Goal: Task Accomplishment & Management: Use online tool/utility

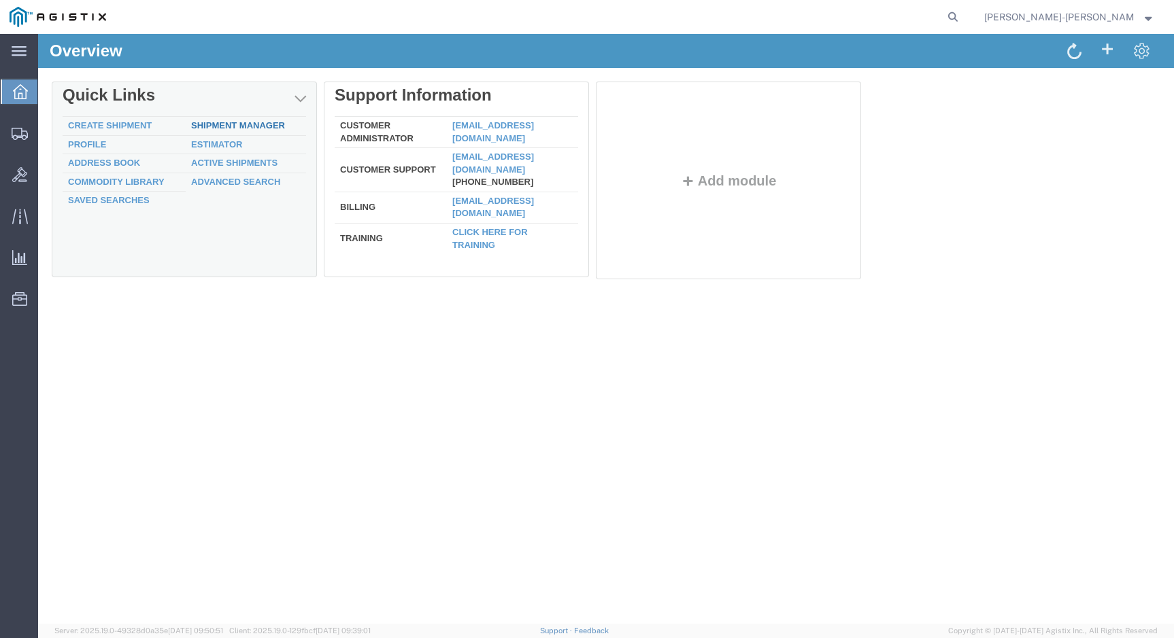
click at [218, 124] on link "Shipment Manager" at bounding box center [238, 125] width 94 height 10
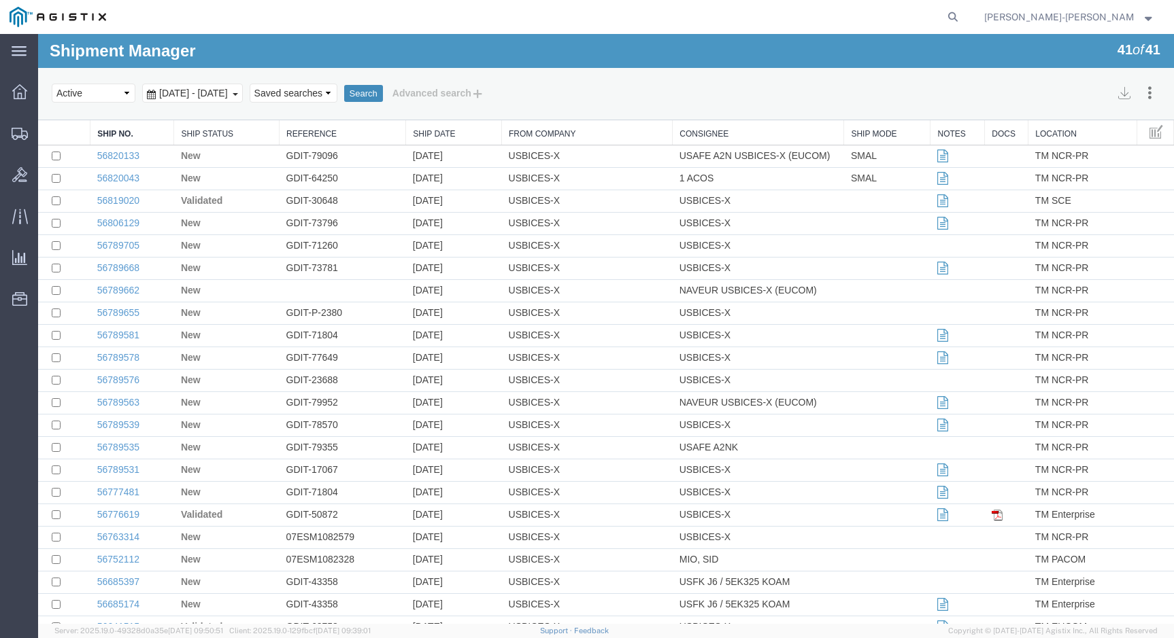
click at [383, 95] on button "Search" at bounding box center [363, 94] width 39 height 18
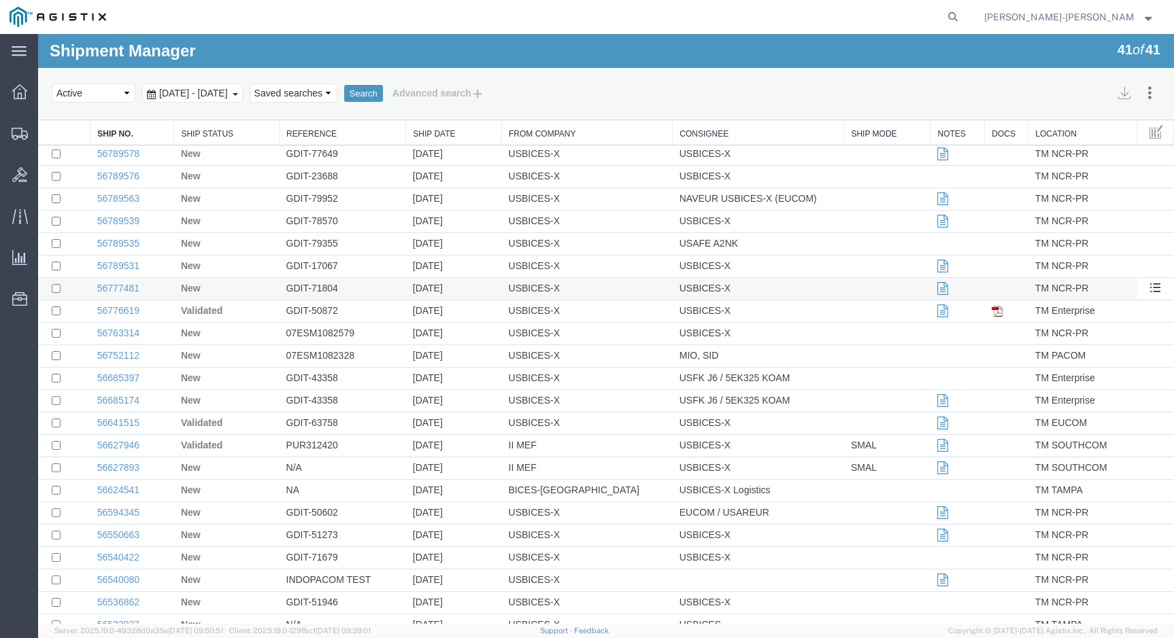
scroll to position [455, 0]
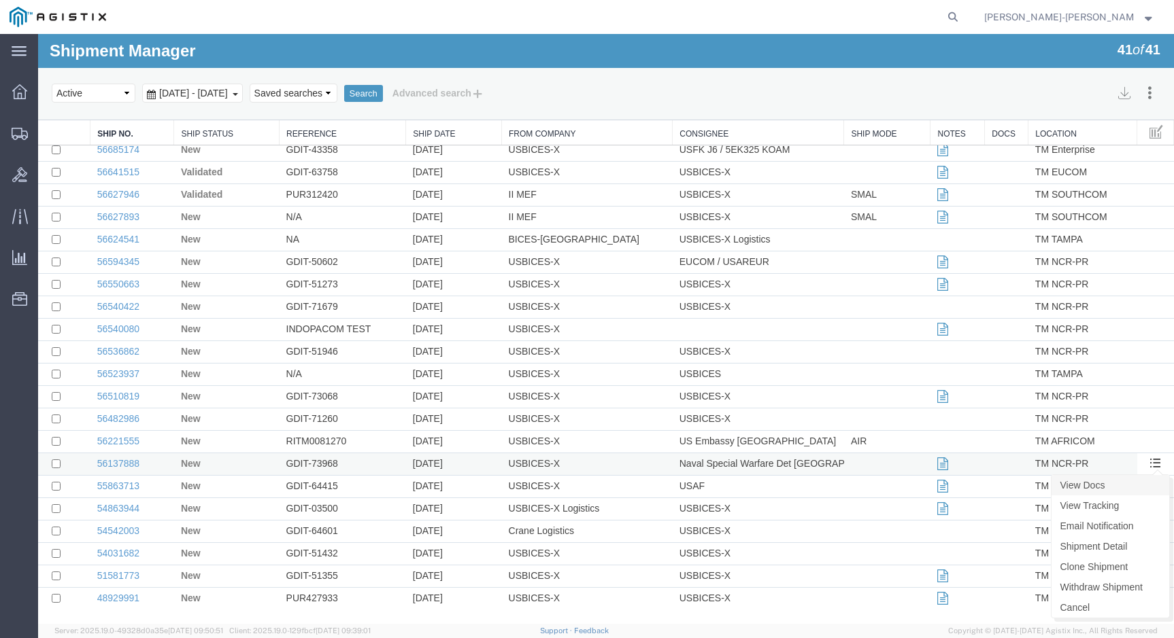
click at [1116, 486] on link "View Docs" at bounding box center [1110, 485] width 118 height 20
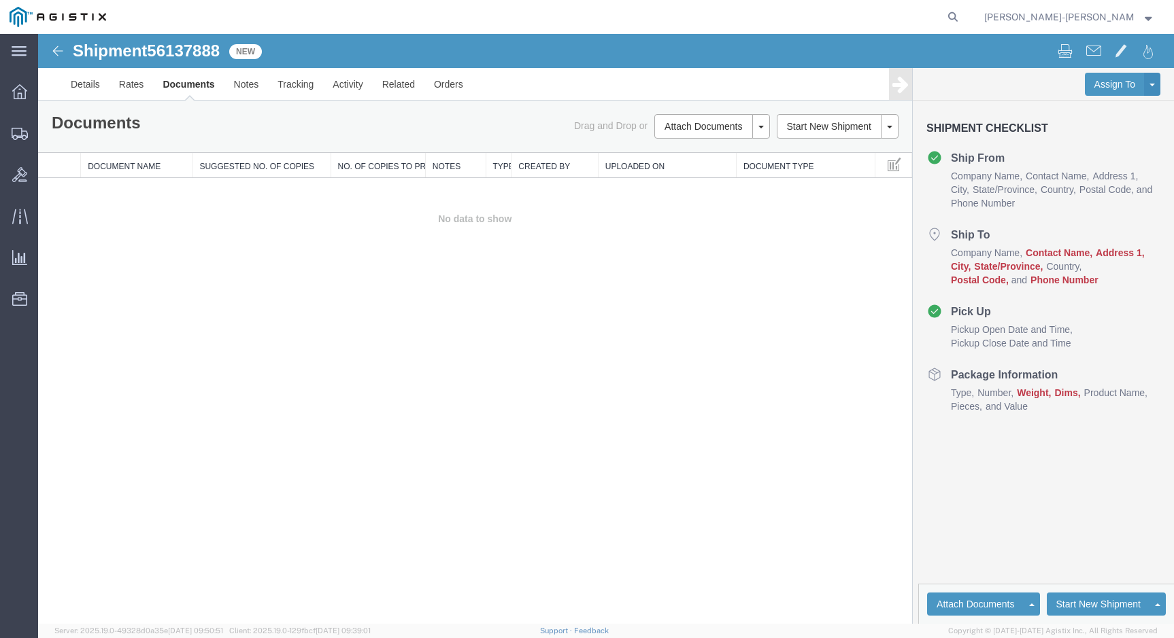
scroll to position [0, 0]
click at [22, 88] on icon at bounding box center [19, 91] width 15 height 15
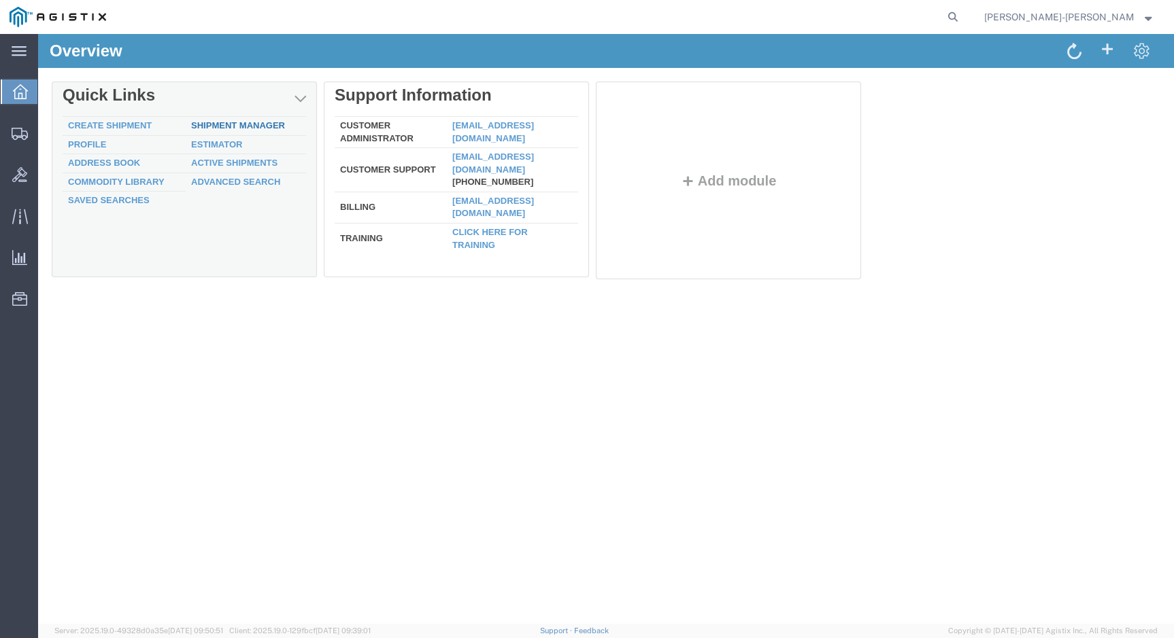
click at [241, 126] on link "Shipment Manager" at bounding box center [238, 125] width 94 height 10
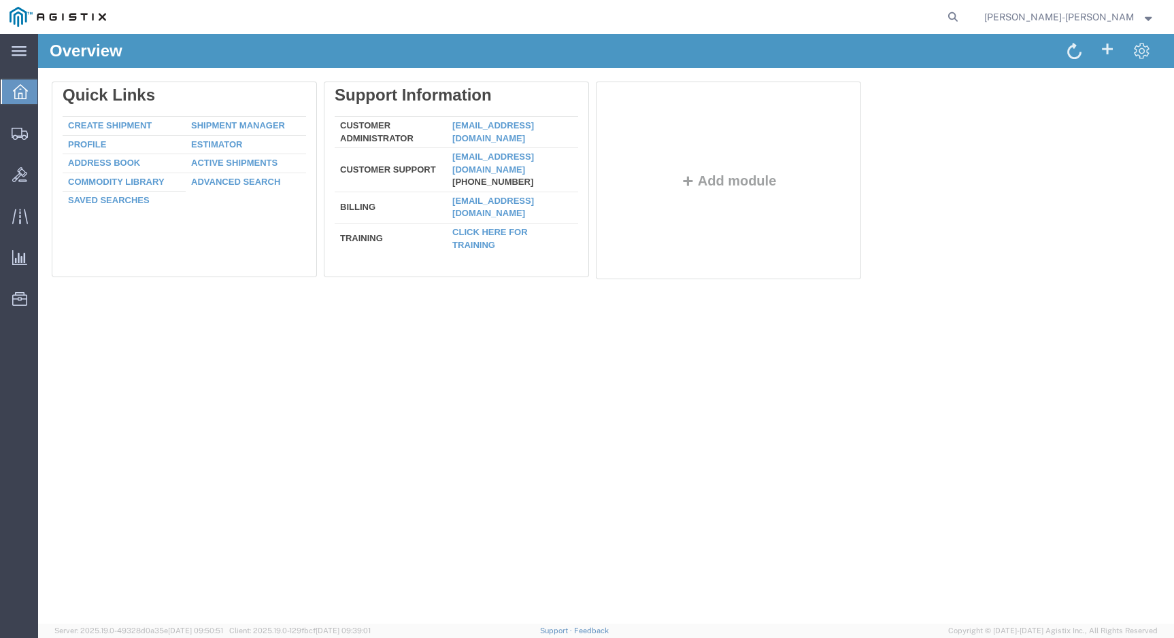
click at [261, 126] on div at bounding box center [188, 184] width 272 height 204
